Goal: Transaction & Acquisition: Purchase product/service

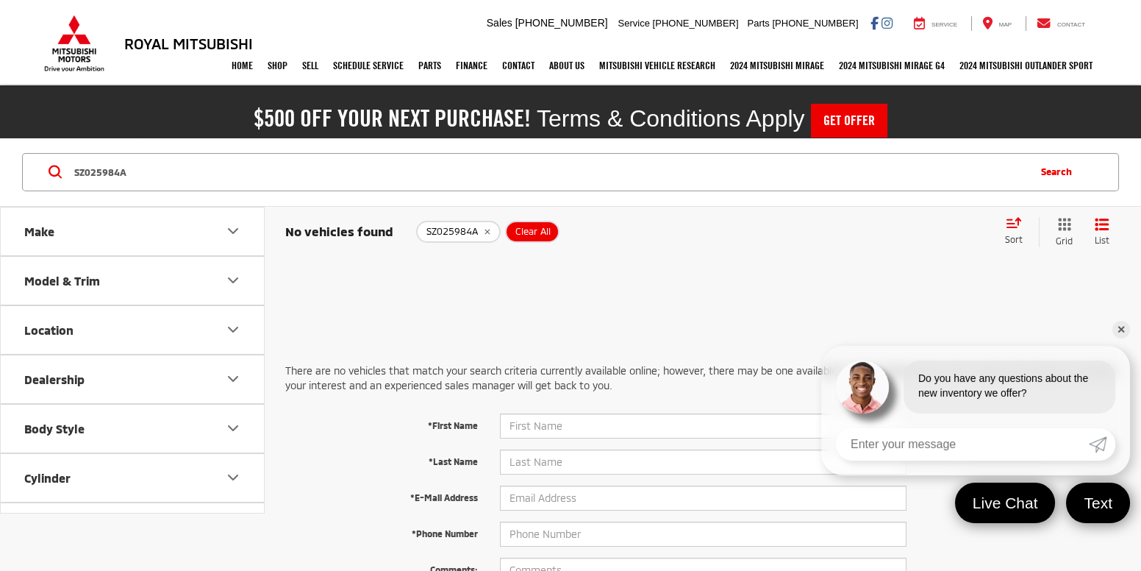
click at [566, 235] on div "SZ025984A Clear All + 0" at bounding box center [704, 232] width 576 height 22
click at [529, 237] on button "Clear All" at bounding box center [532, 232] width 54 height 22
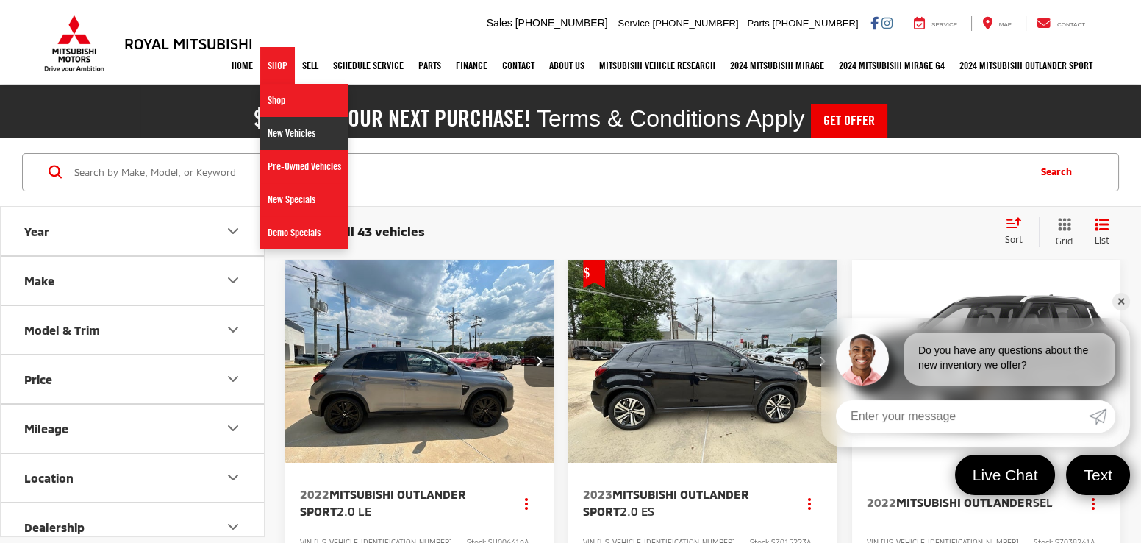
click at [297, 140] on link "New Vehicles" at bounding box center [304, 133] width 88 height 33
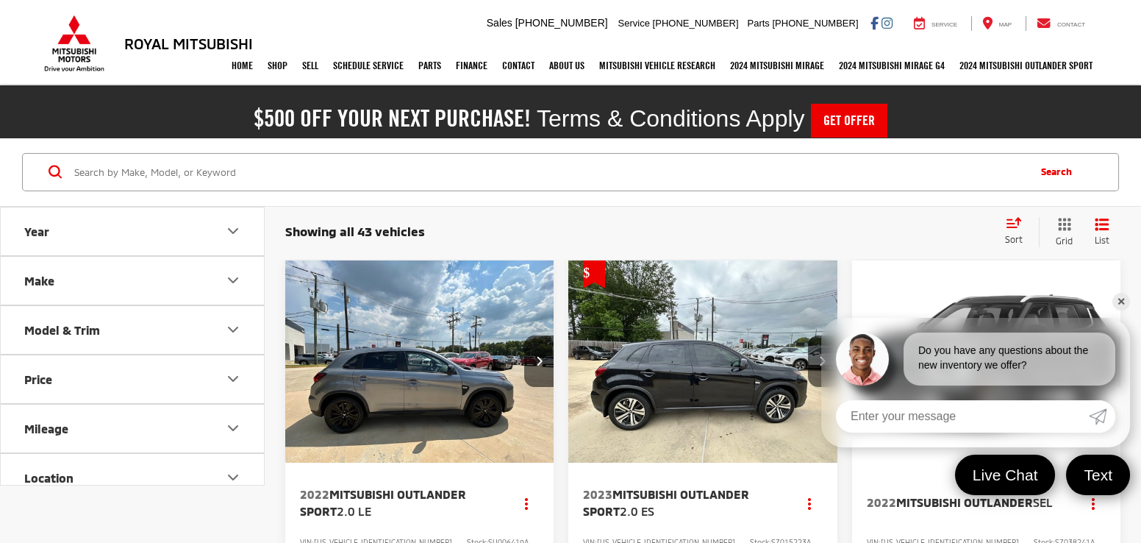
click at [423, 179] on input "Search by Make, Model, or Keyword" at bounding box center [550, 171] width 954 height 35
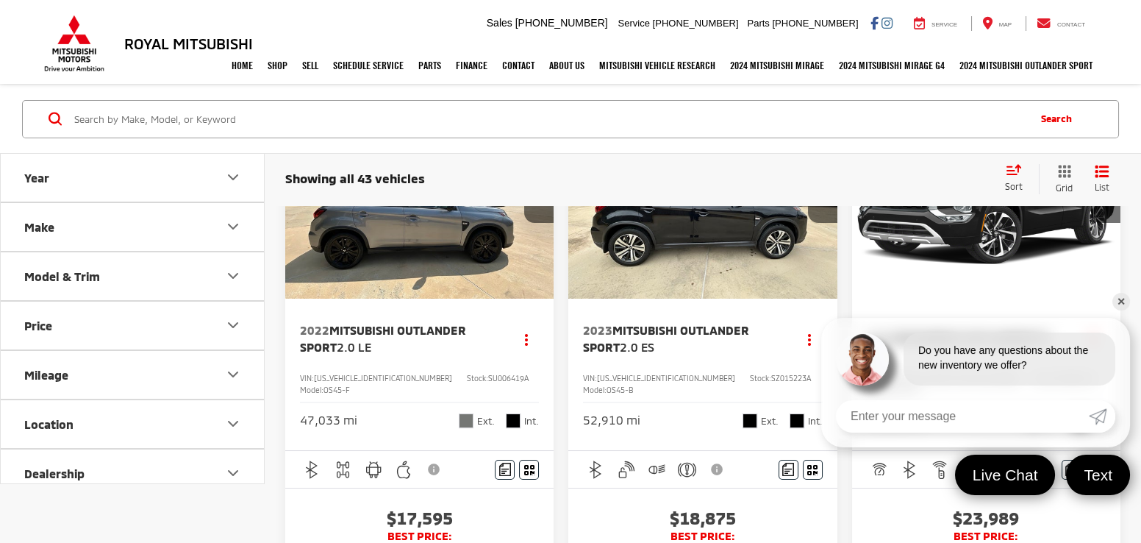
scroll to position [165, 0]
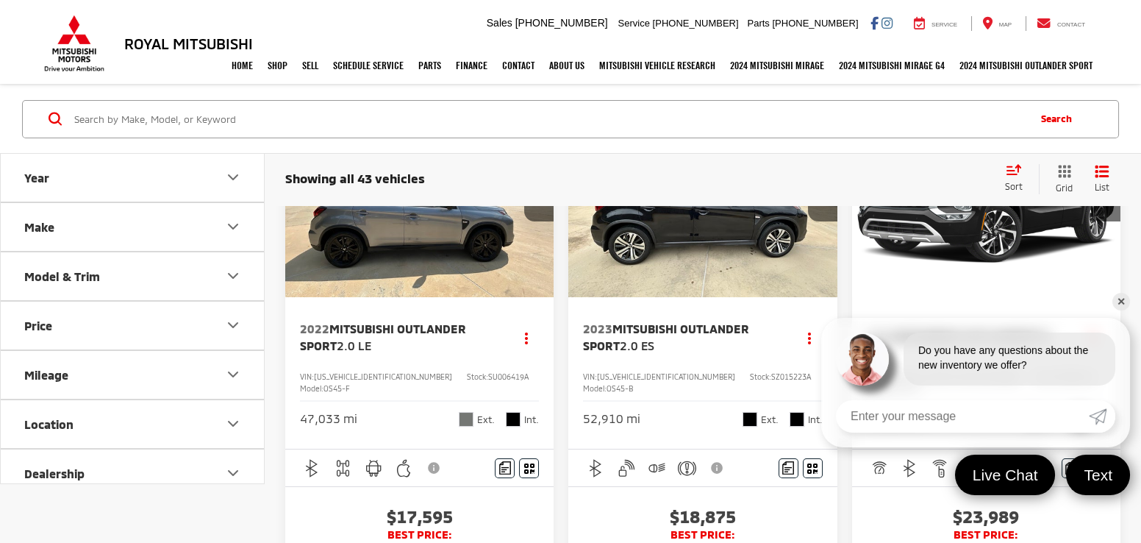
click at [1122, 301] on link "✕" at bounding box center [1121, 302] width 18 height 18
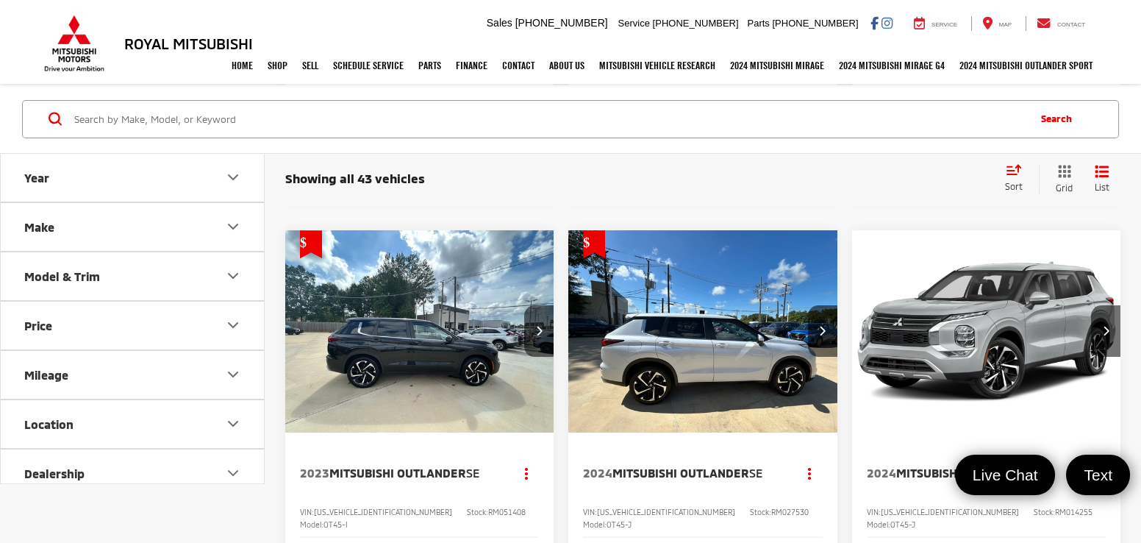
scroll to position [609, 0]
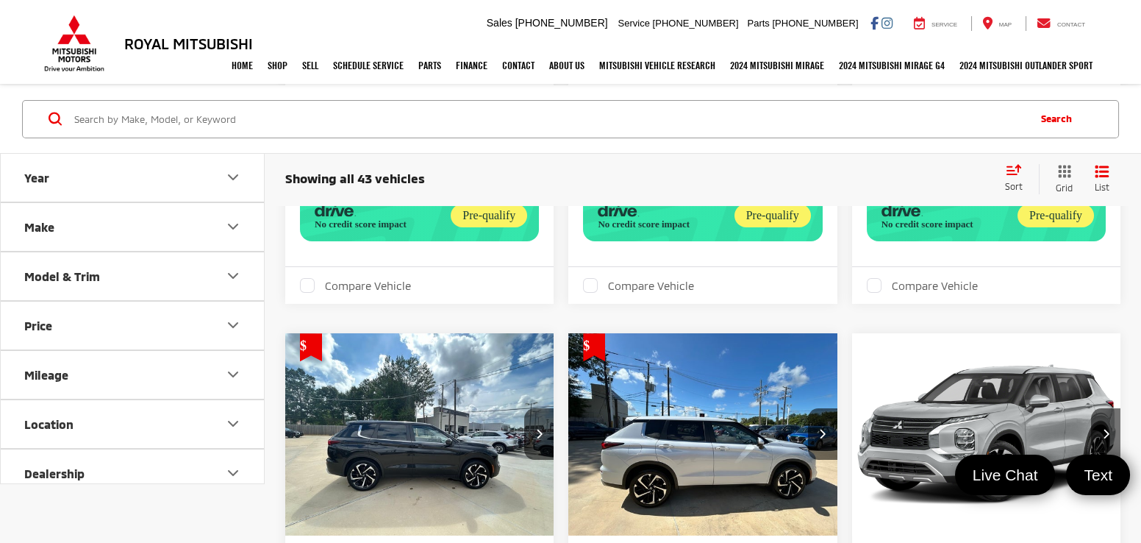
click at [1001, 181] on div "Sort" at bounding box center [1018, 177] width 41 height 29
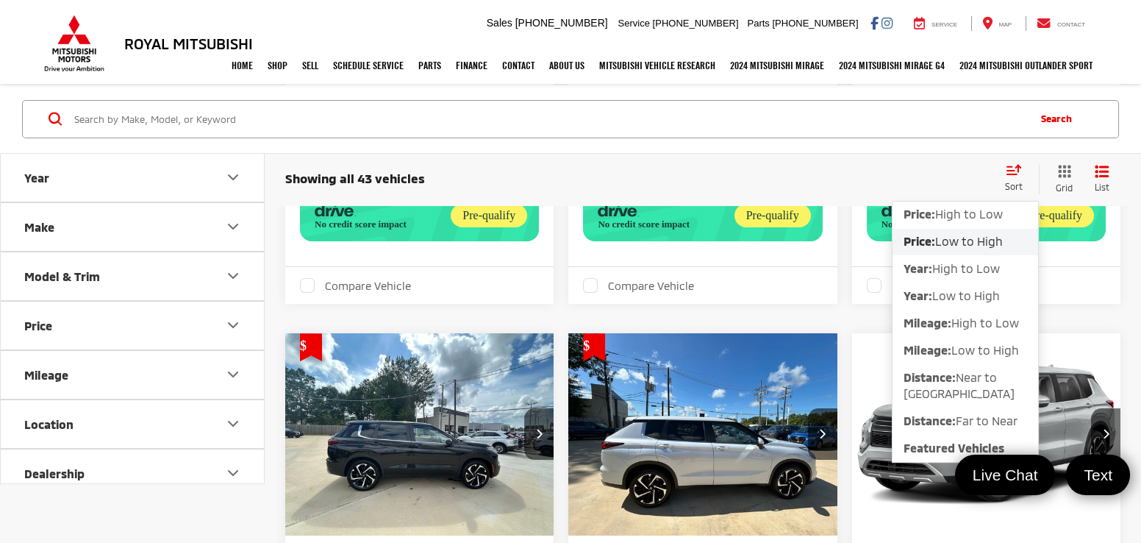
click at [988, 247] on span "Low to High" at bounding box center [969, 241] width 68 height 14
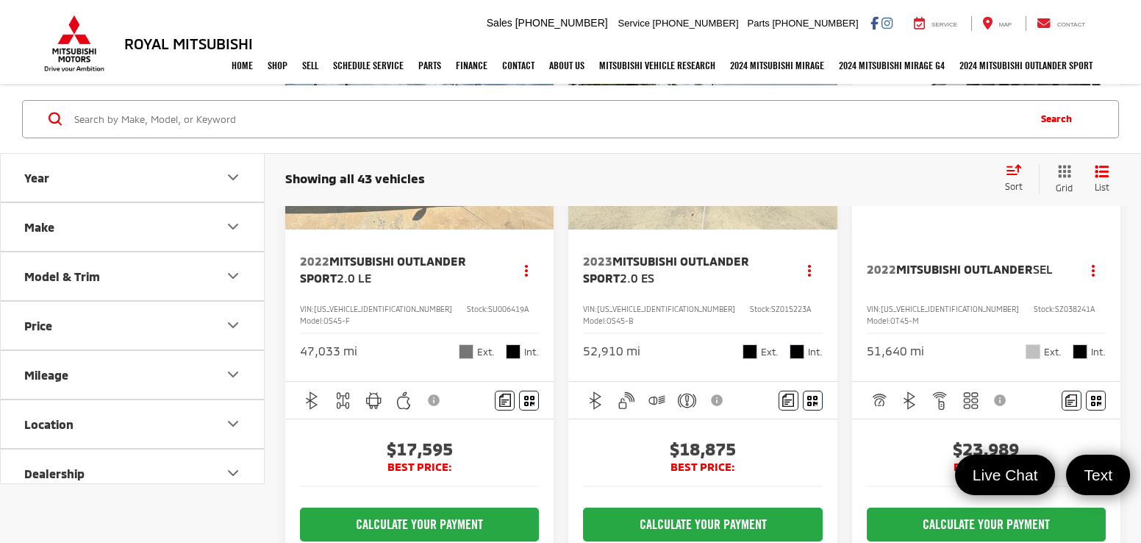
scroll to position [235, 0]
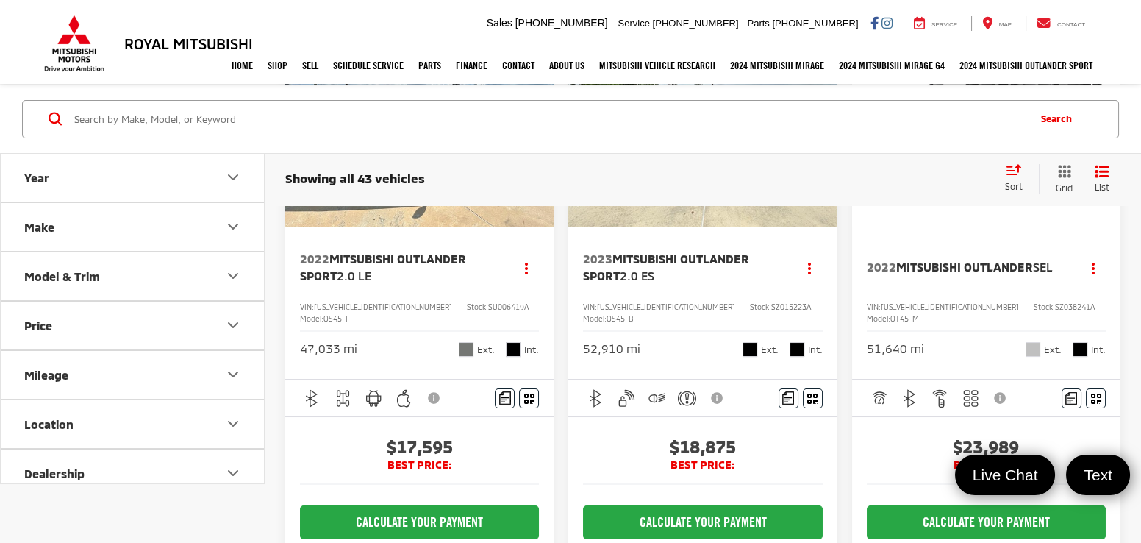
click at [722, 114] on input "Search by Make, Model, or Keyword" at bounding box center [550, 118] width 954 height 35
click at [734, 108] on input "Search by Make, Model, or Keyword" at bounding box center [550, 118] width 954 height 35
type input "audi"
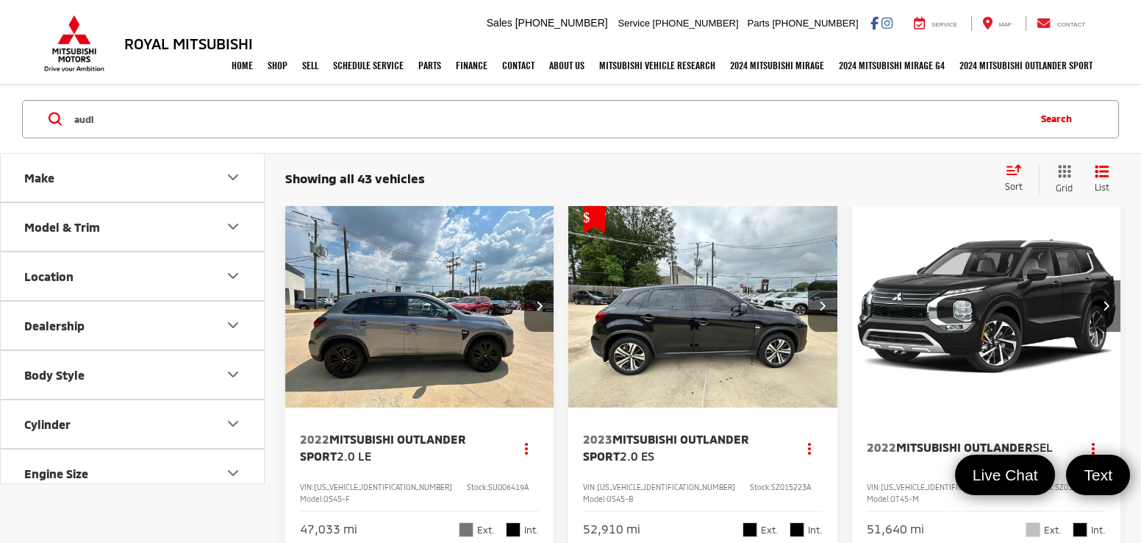
scroll to position [52, 0]
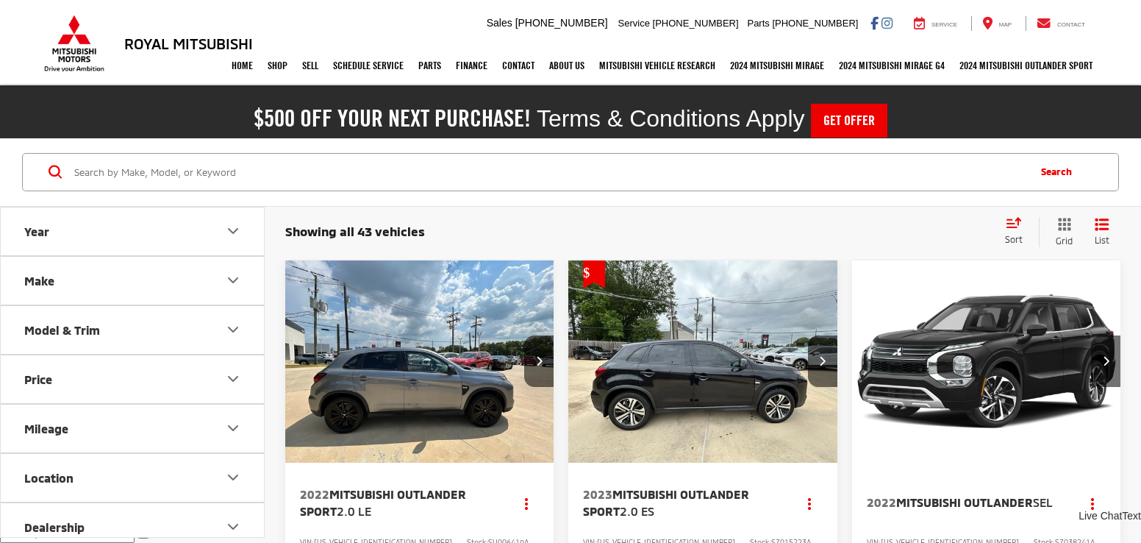
click at [540, 335] on button "Next image" at bounding box center [538, 360] width 29 height 51
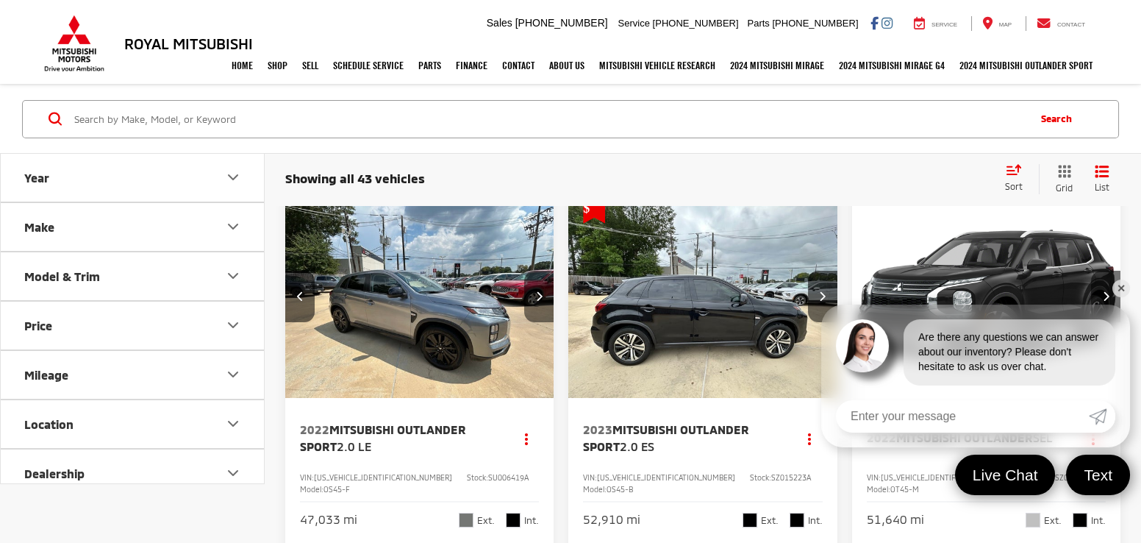
click at [545, 301] on button "Next image" at bounding box center [538, 296] width 29 height 51
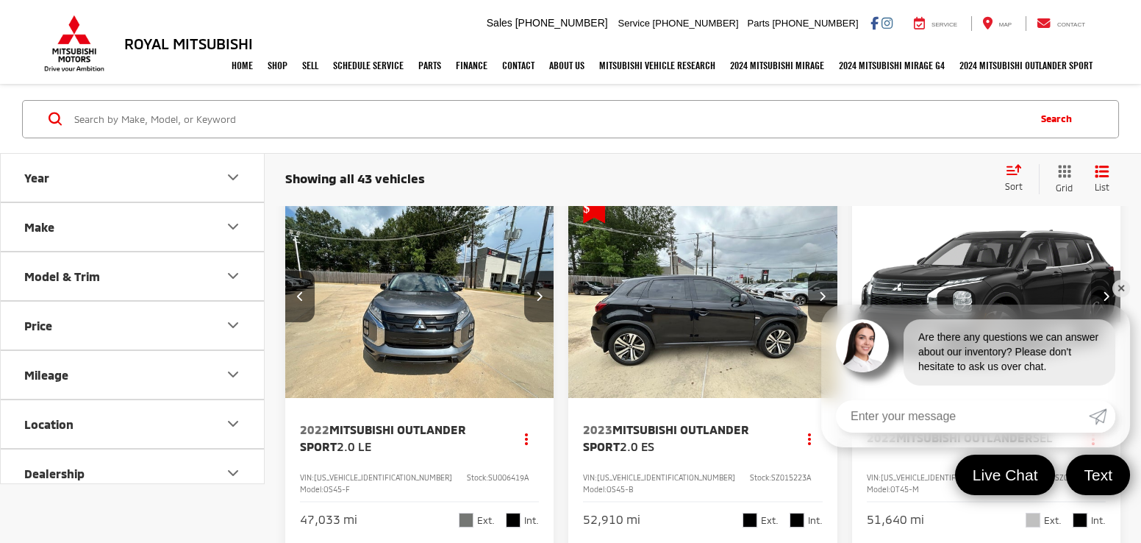
click at [424, 307] on img "2022 Mitsubishi Outlander Sport 2.0 LE 2" at bounding box center [420, 297] width 271 height 203
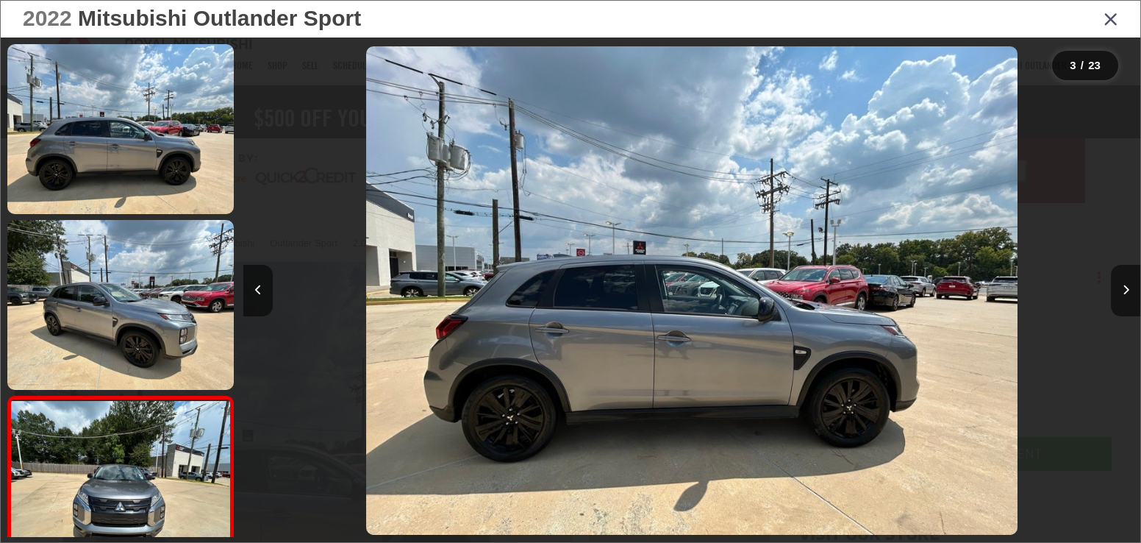
scroll to position [0, 1794]
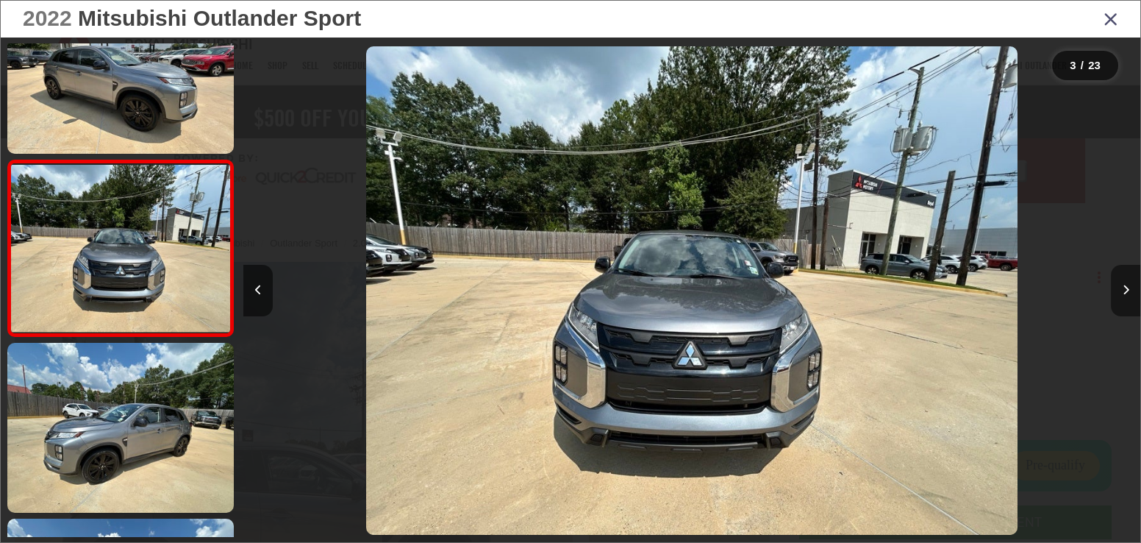
click at [1131, 287] on button "Next image" at bounding box center [1125, 290] width 29 height 51
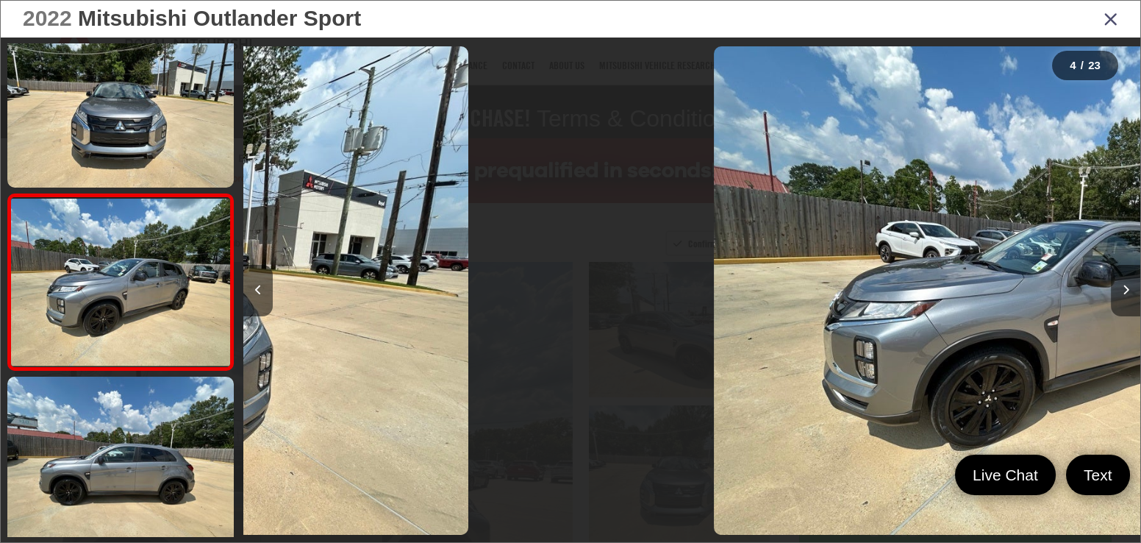
scroll to position [412, 0]
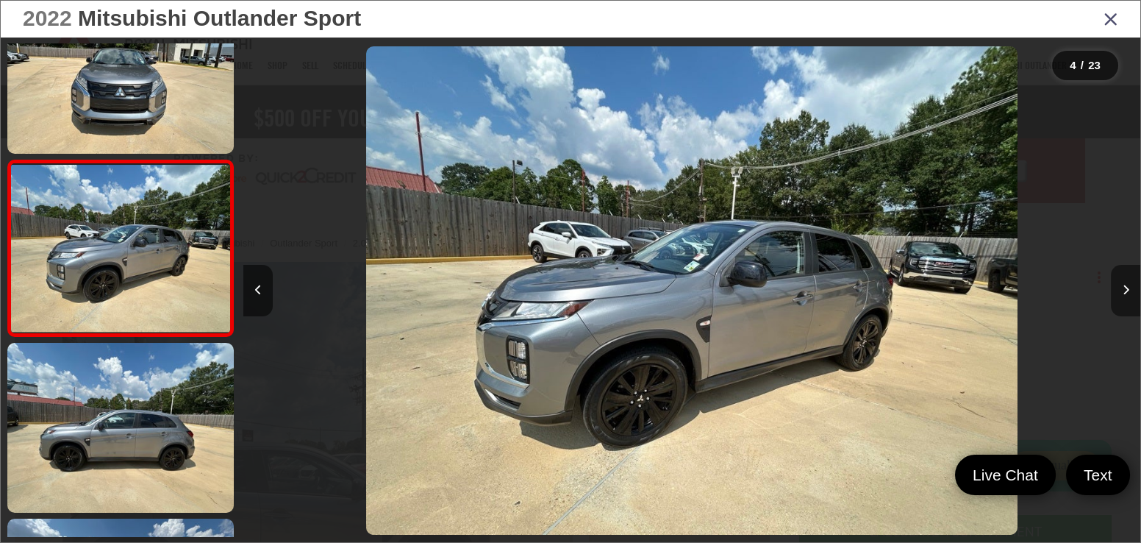
click at [1131, 287] on button "Next image" at bounding box center [1125, 290] width 29 height 51
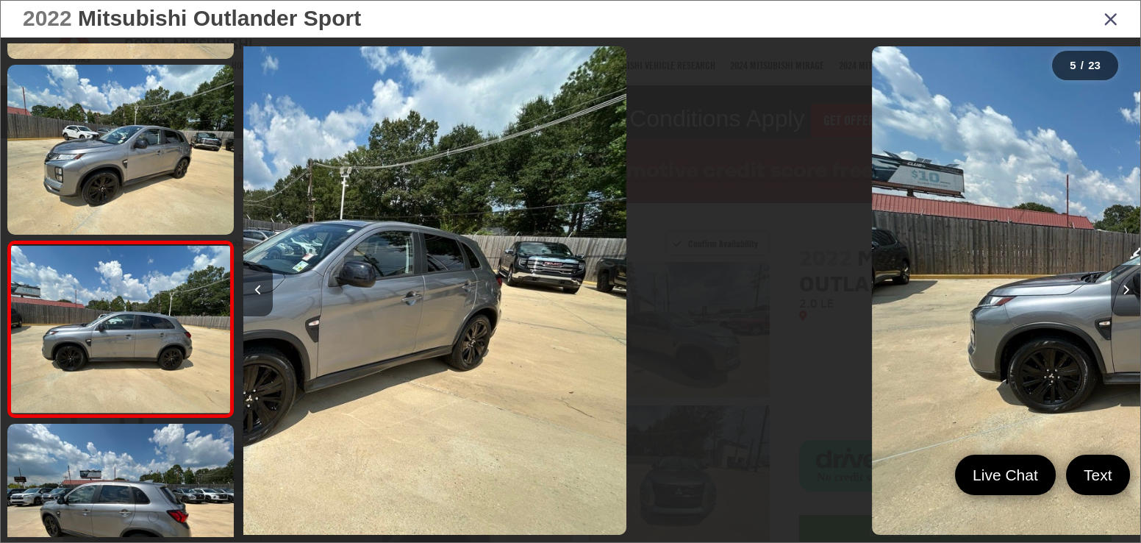
scroll to position [587, 0]
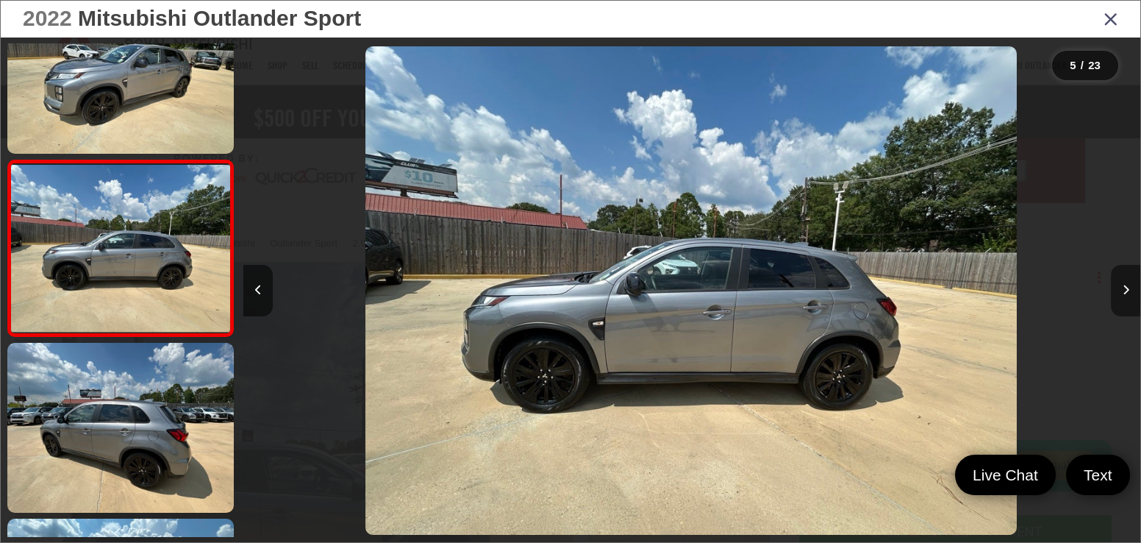
click at [1131, 287] on button "Next image" at bounding box center [1125, 290] width 29 height 51
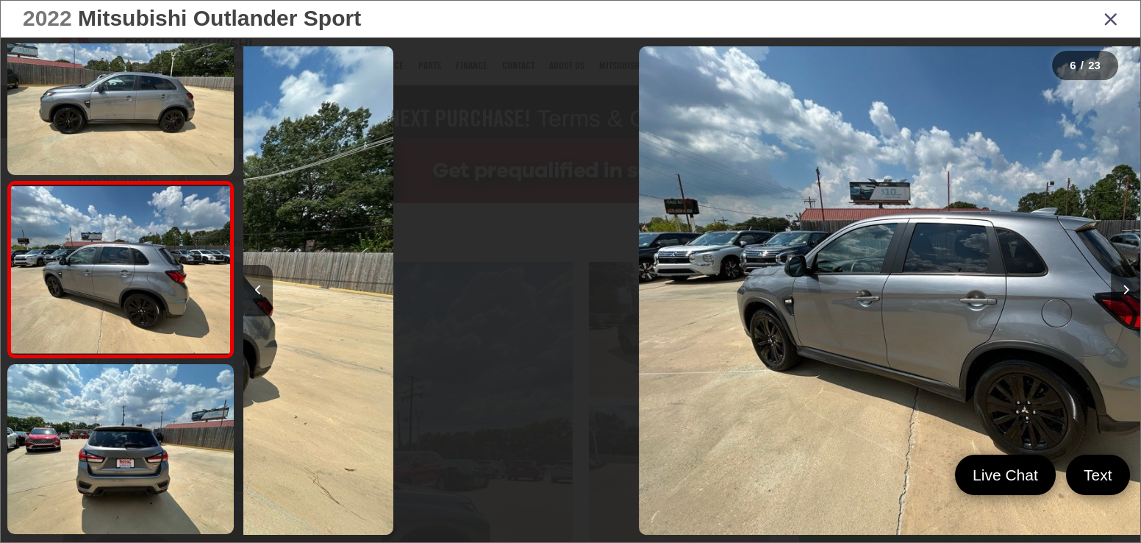
scroll to position [763, 0]
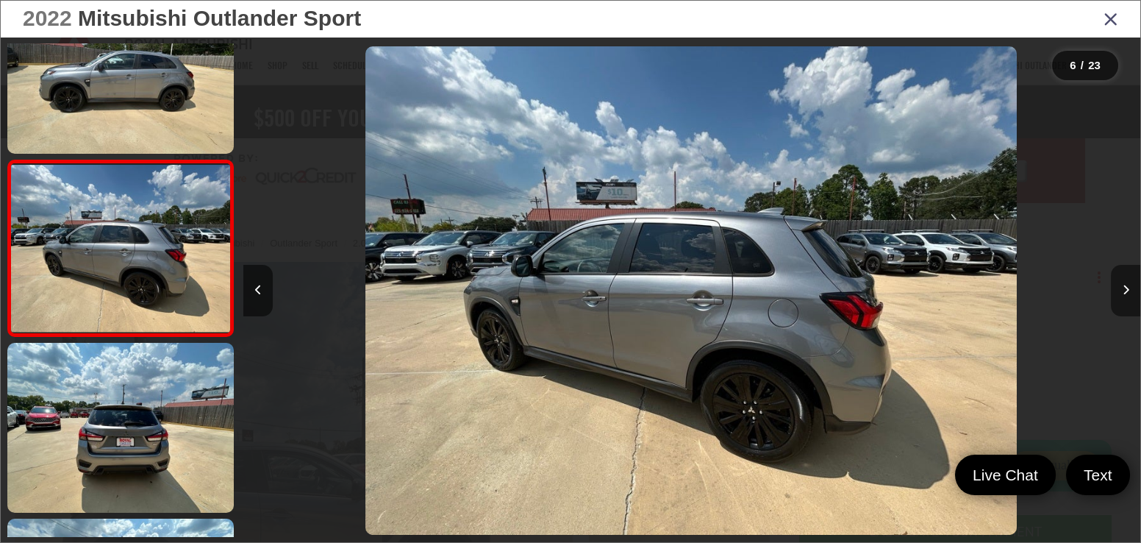
click at [1131, 287] on button "Next image" at bounding box center [1125, 290] width 29 height 51
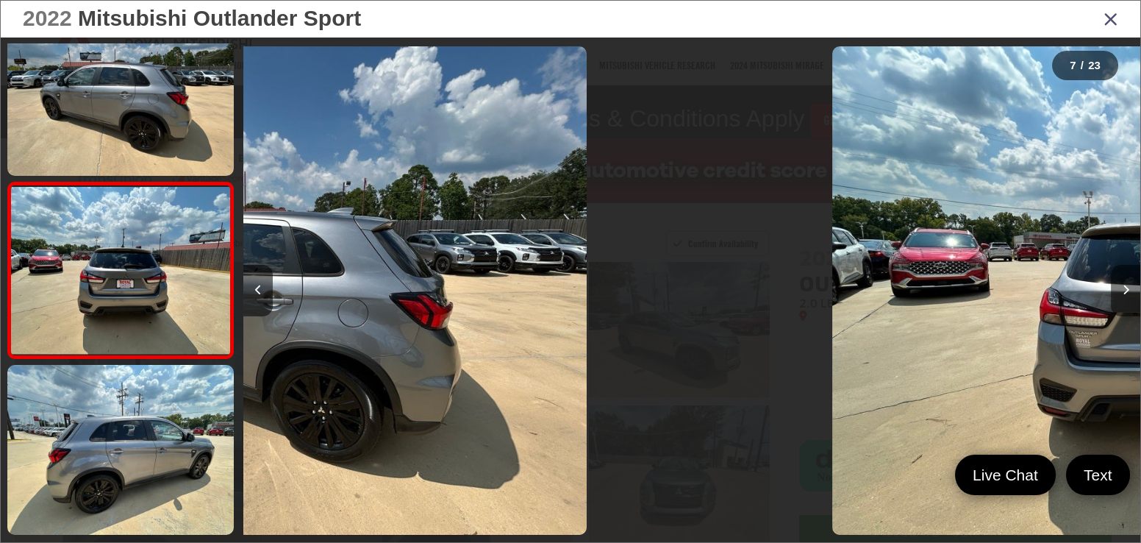
scroll to position [939, 0]
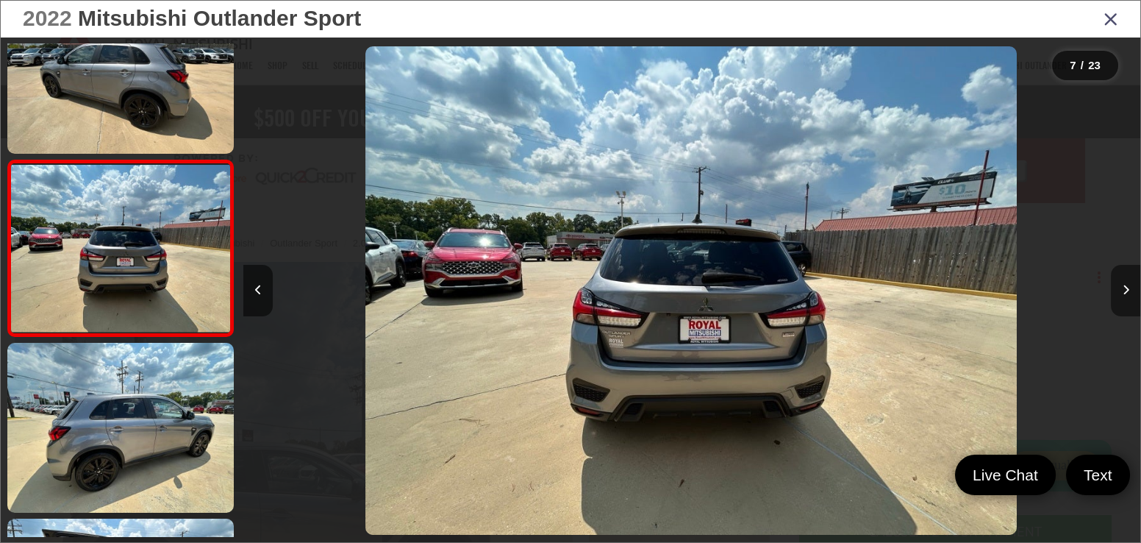
click at [1131, 287] on button "Next image" at bounding box center [1125, 290] width 29 height 51
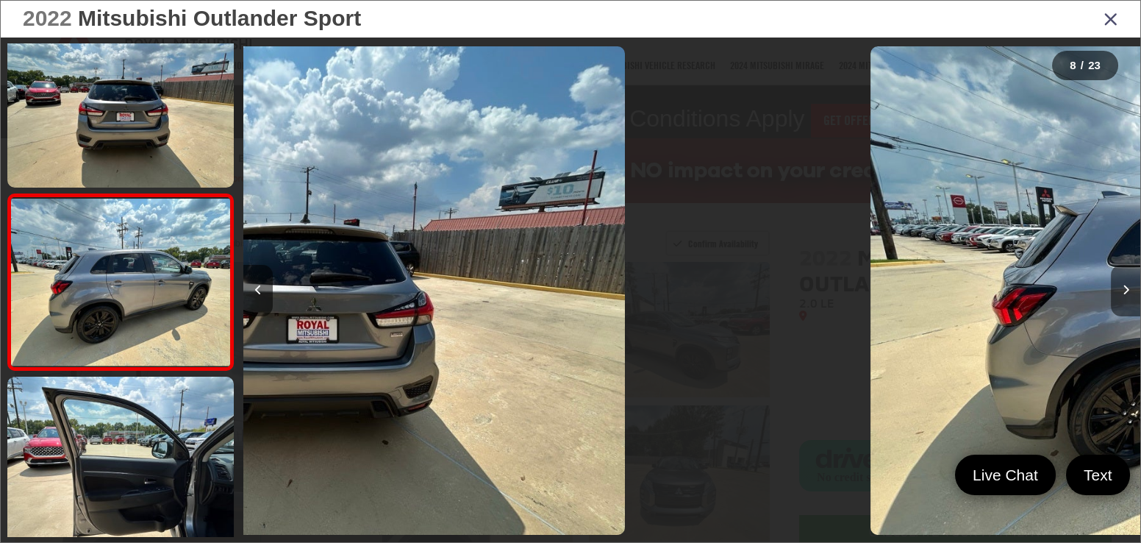
scroll to position [1115, 0]
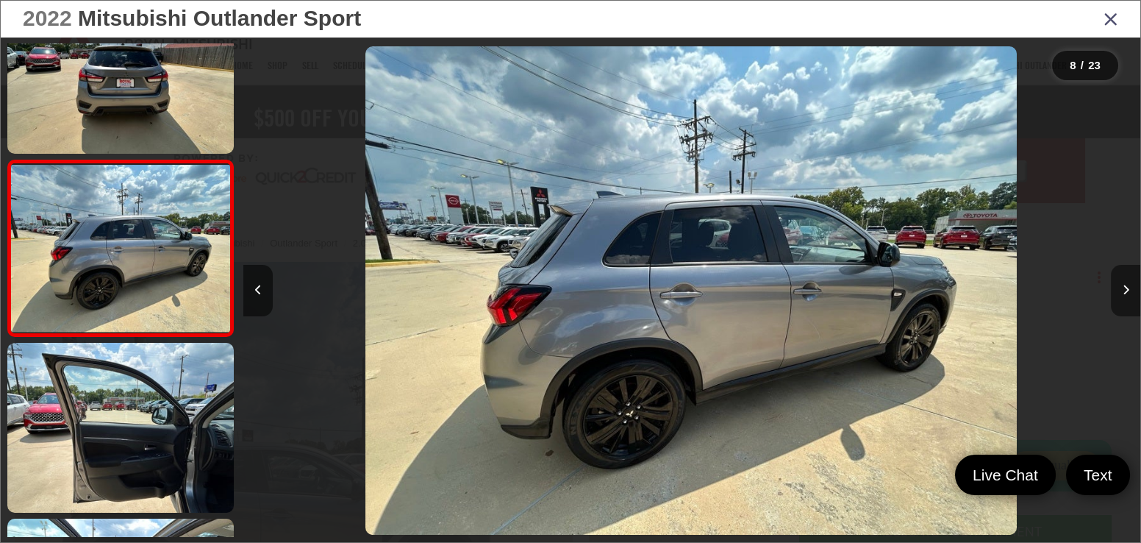
click at [1131, 287] on button "Next image" at bounding box center [1125, 290] width 29 height 51
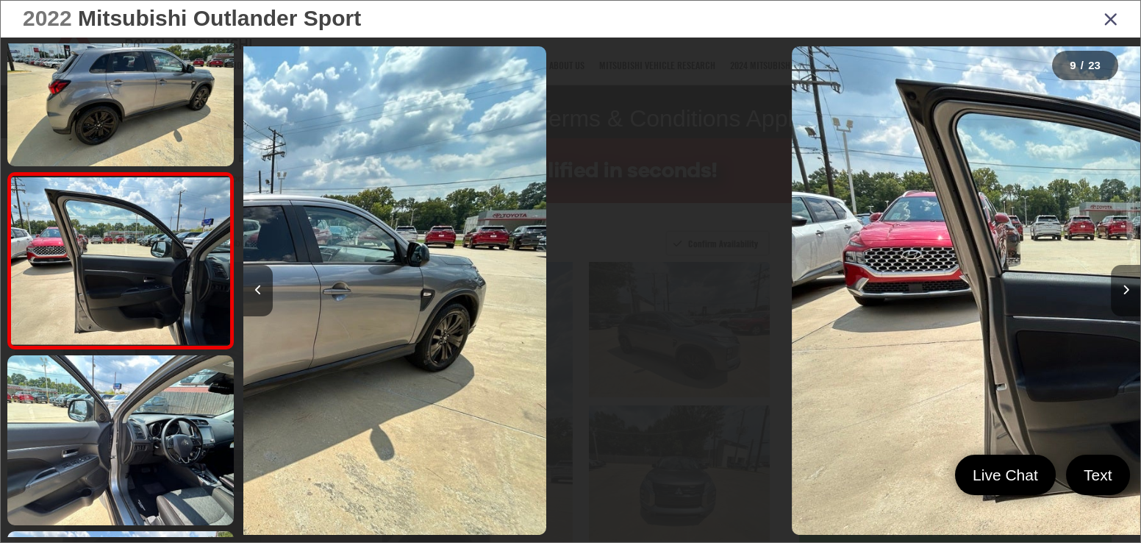
scroll to position [1290, 0]
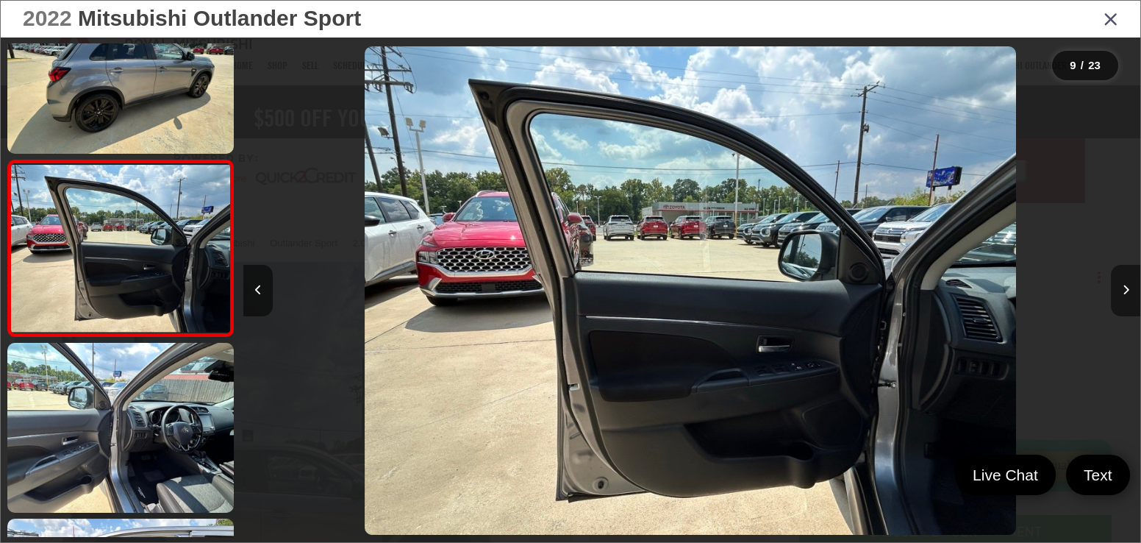
click at [1131, 287] on button "Next image" at bounding box center [1125, 290] width 29 height 51
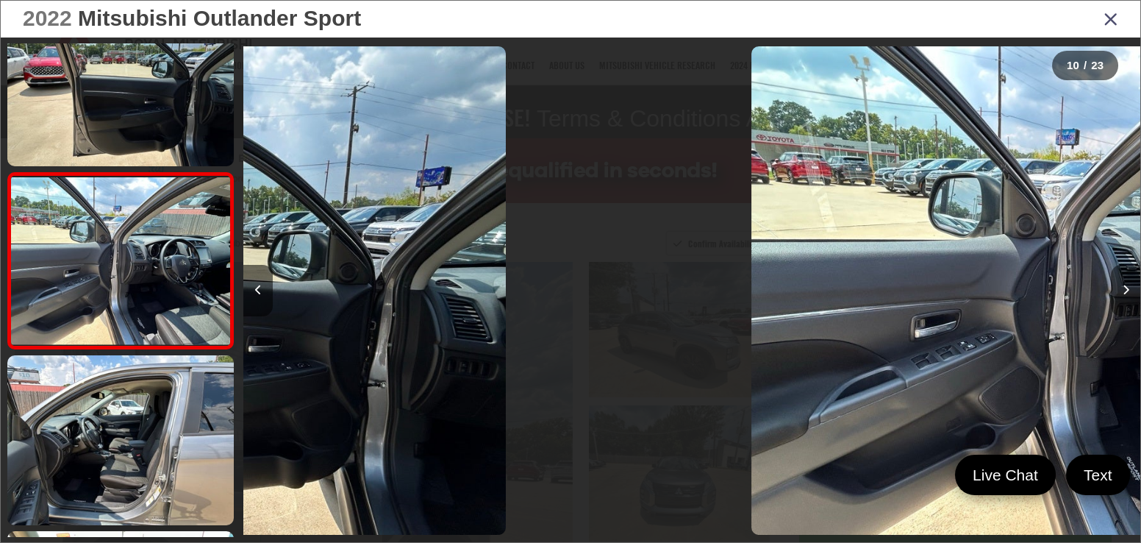
scroll to position [1466, 0]
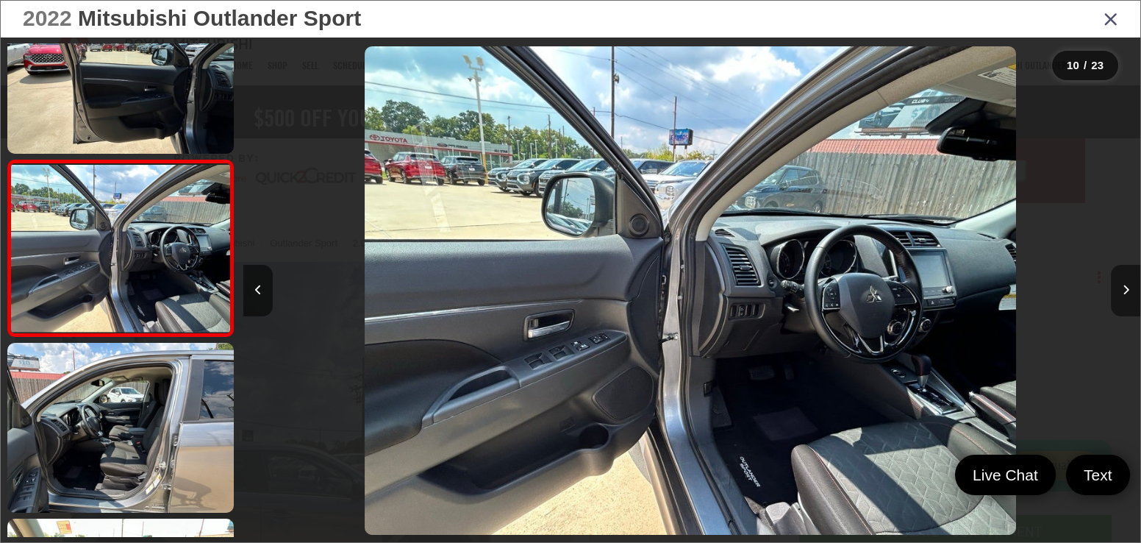
click at [1131, 287] on button "Next image" at bounding box center [1125, 290] width 29 height 51
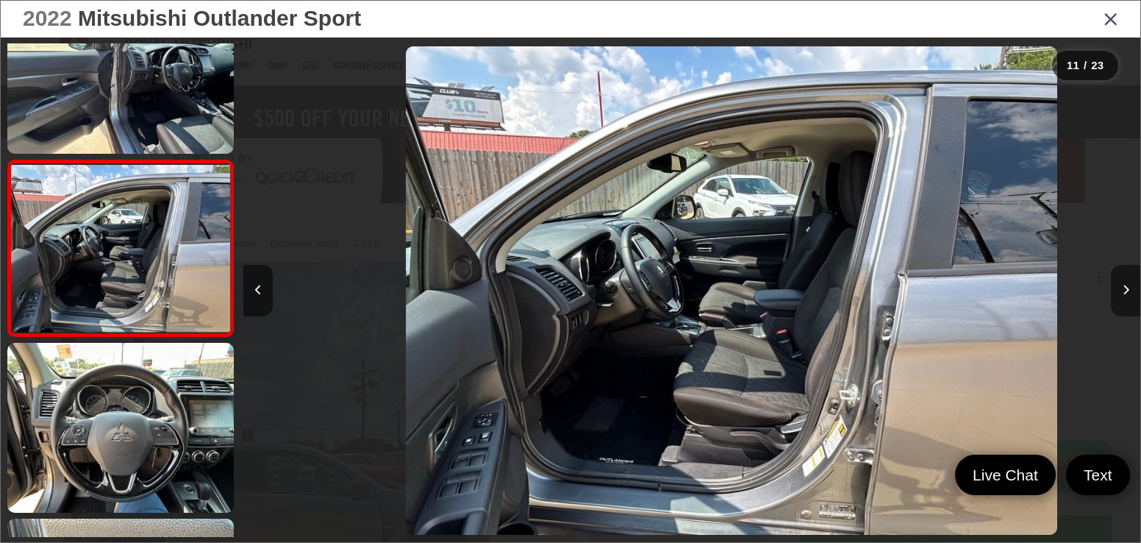
scroll to position [0, 8971]
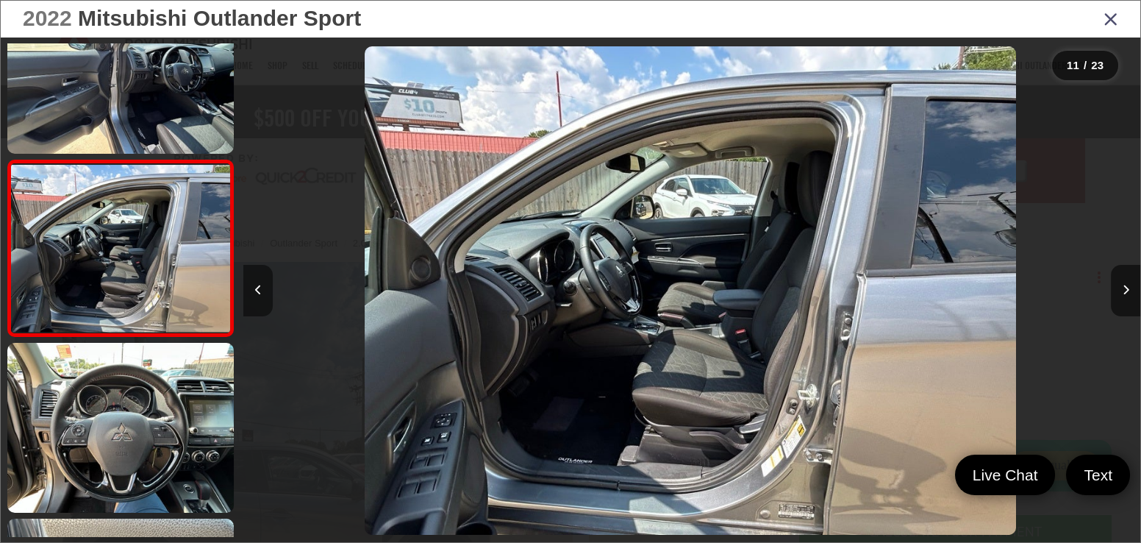
click at [270, 293] on button "Previous image" at bounding box center [257, 290] width 29 height 51
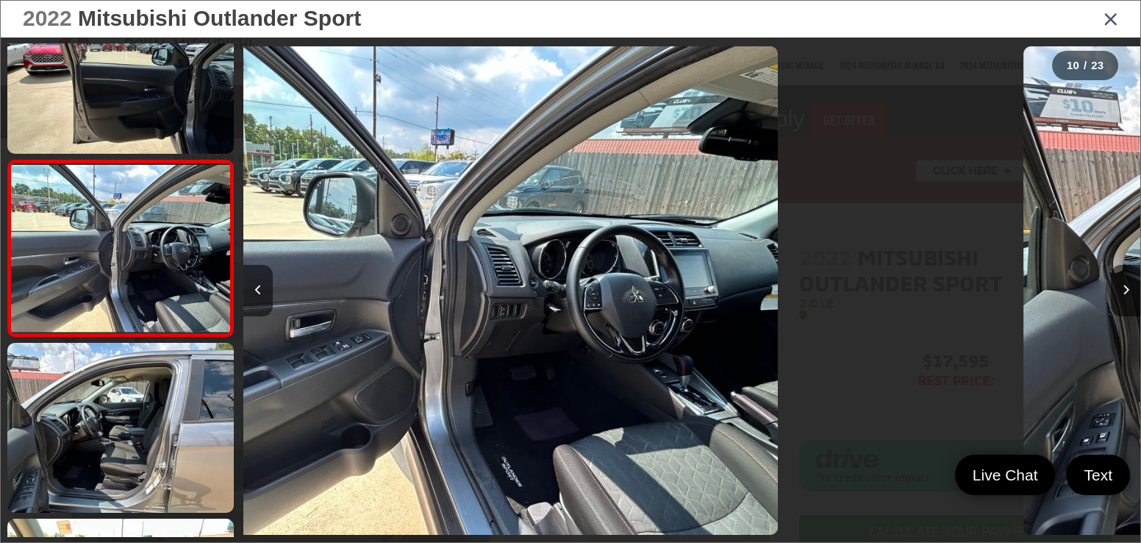
scroll to position [0, 0]
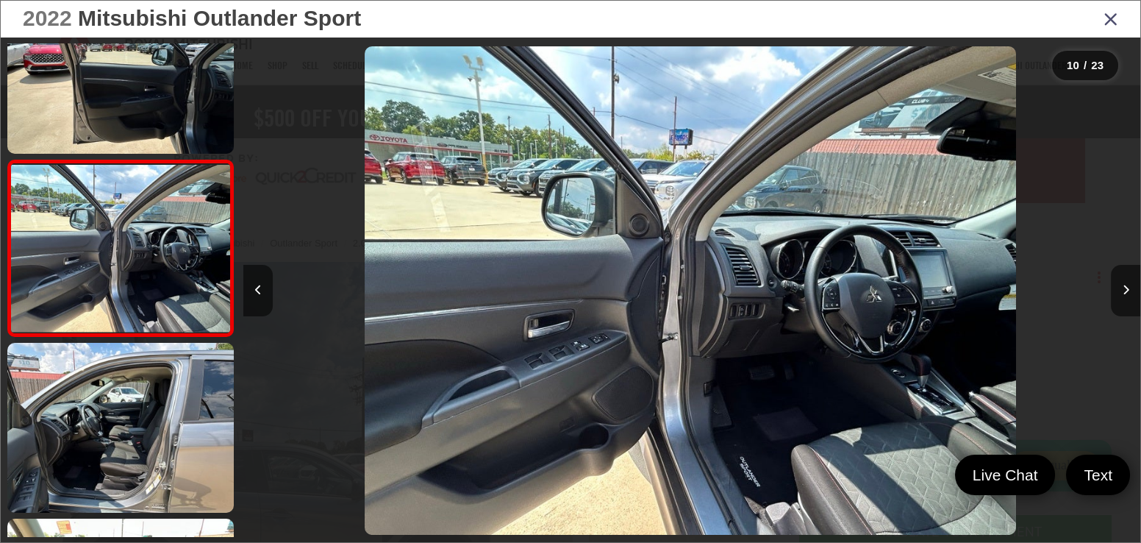
click at [1109, 28] on icon "Close gallery" at bounding box center [1111, 18] width 15 height 19
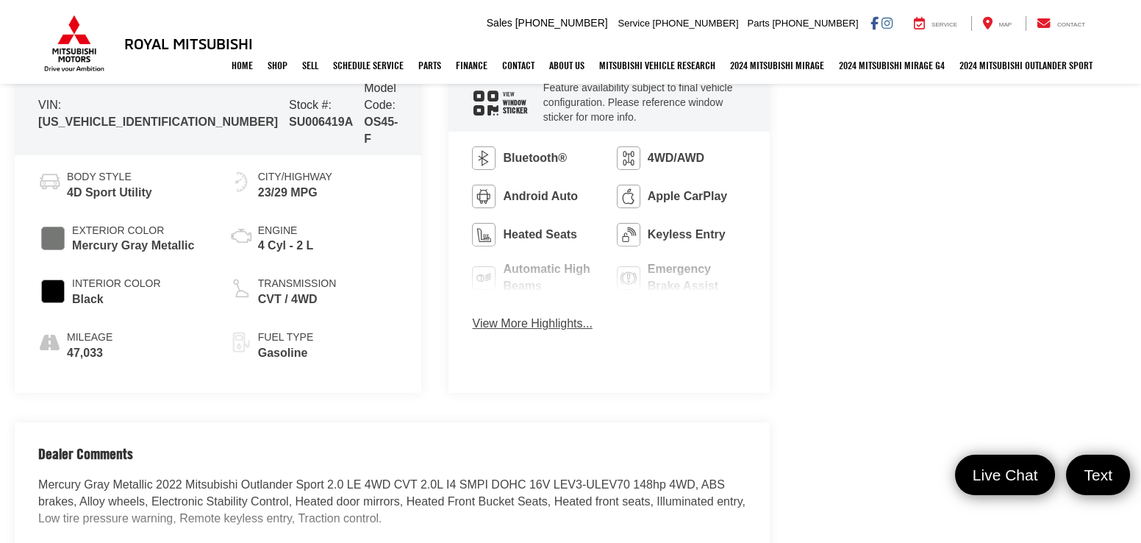
scroll to position [763, 0]
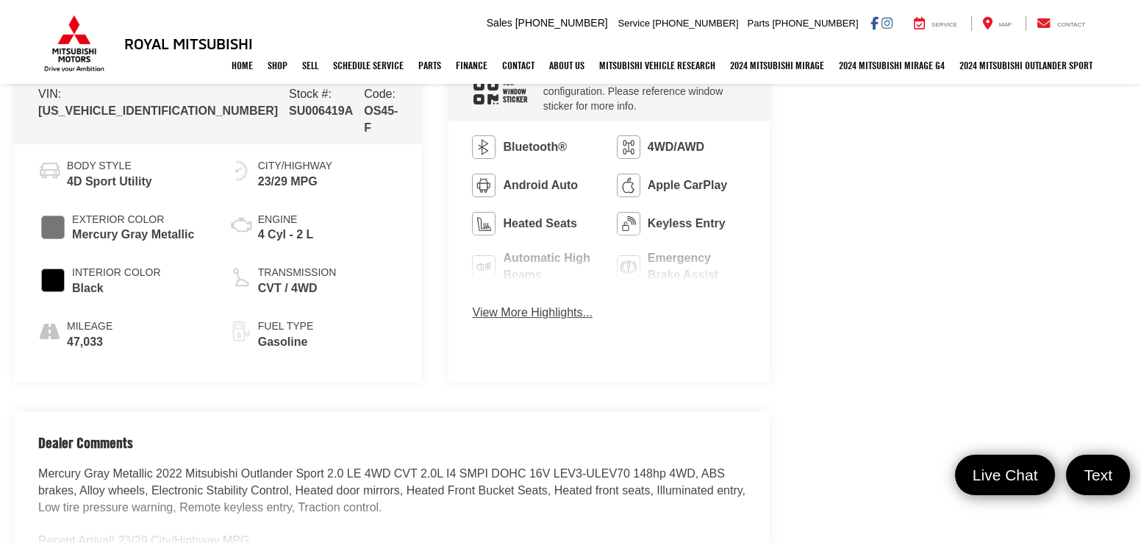
click at [473, 308] on button "View More Highlights..." at bounding box center [532, 312] width 120 height 17
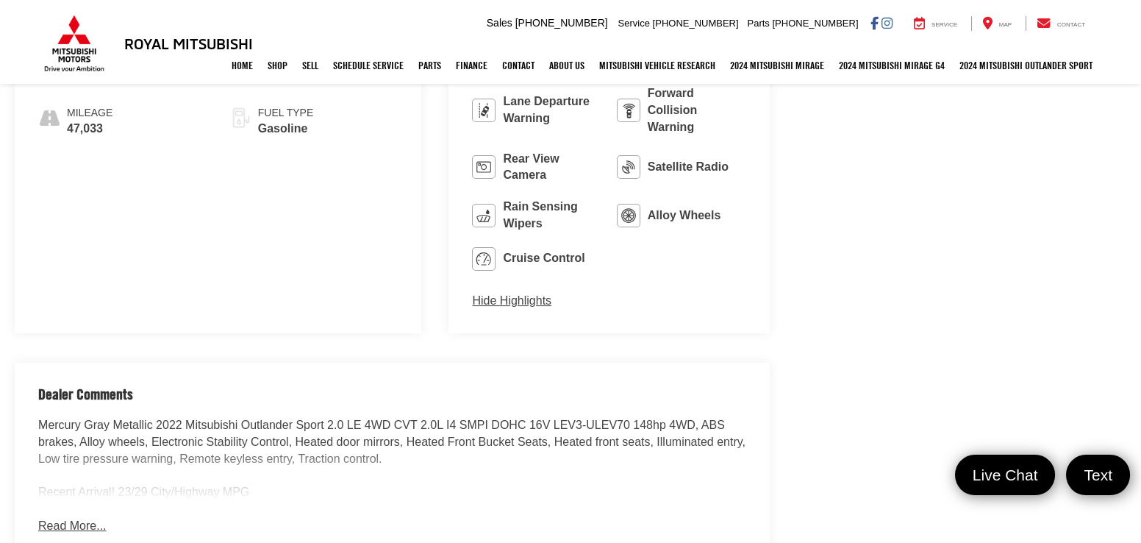
scroll to position [986, 0]
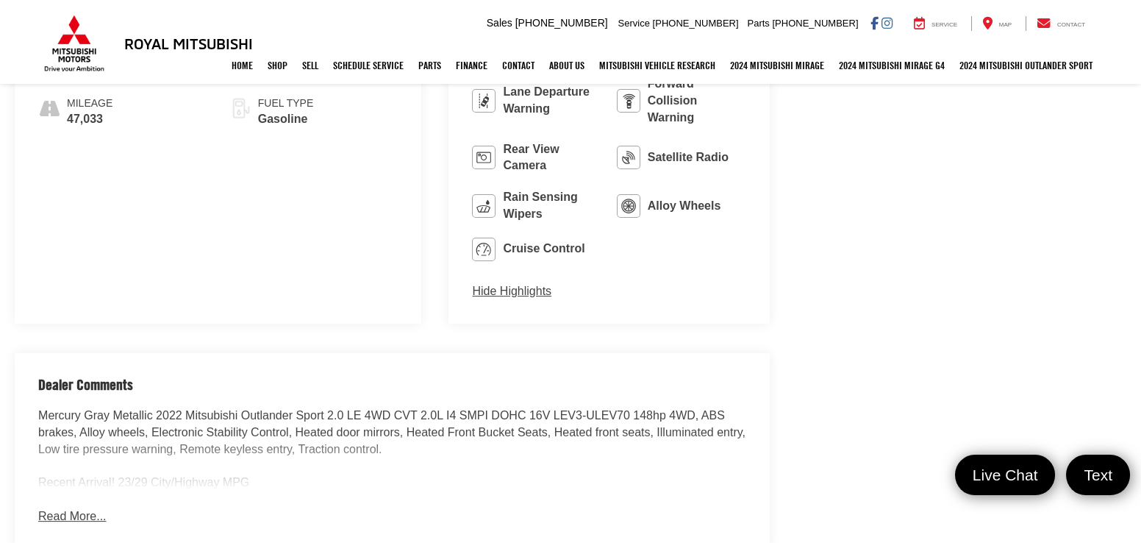
click at [60, 508] on button "Read More..." at bounding box center [72, 516] width 68 height 17
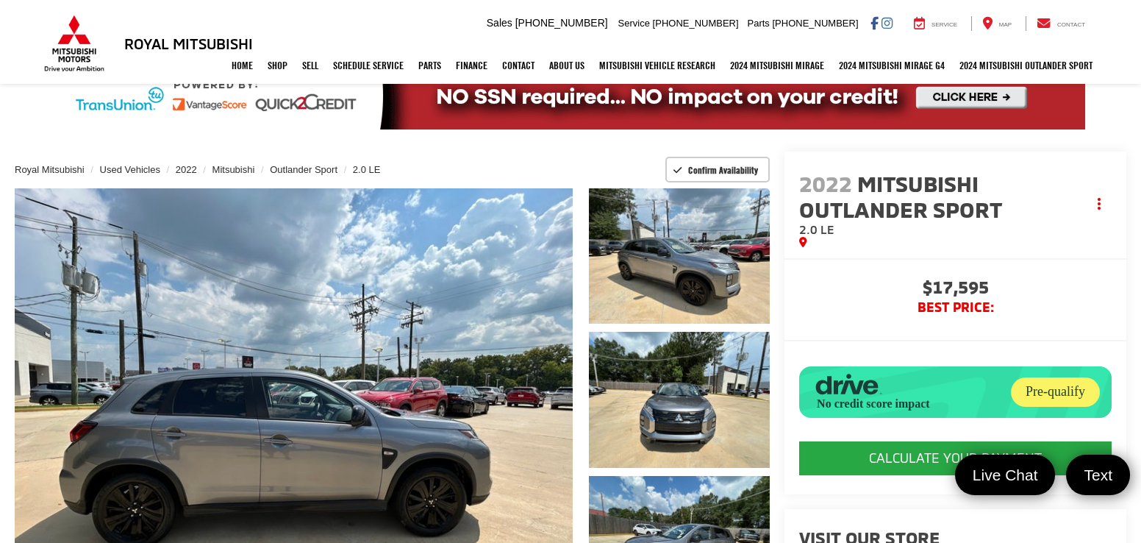
scroll to position [68, 0]
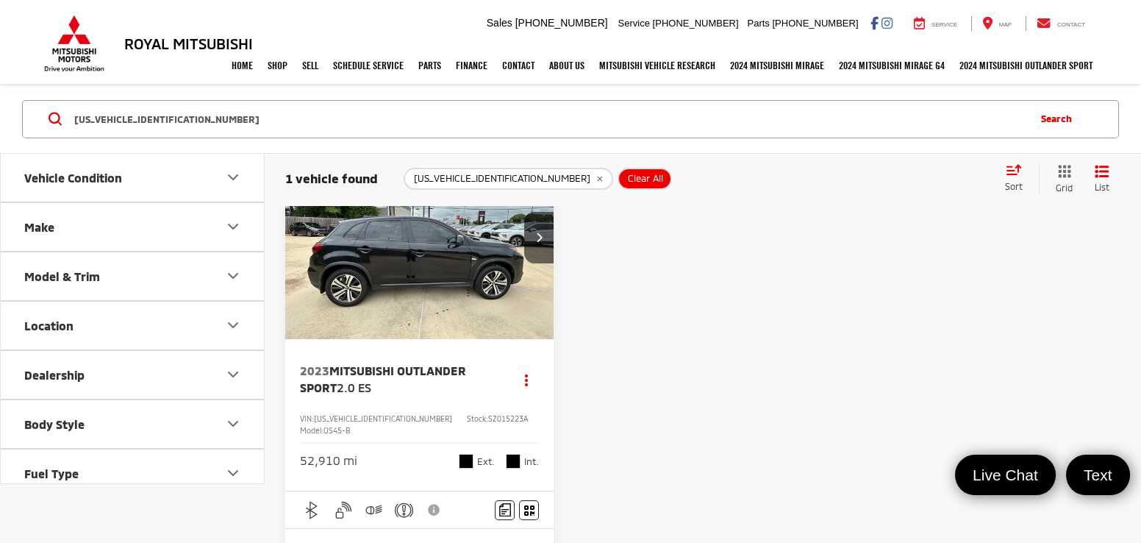
scroll to position [135, 0]
